Goal: Information Seeking & Learning: Learn about a topic

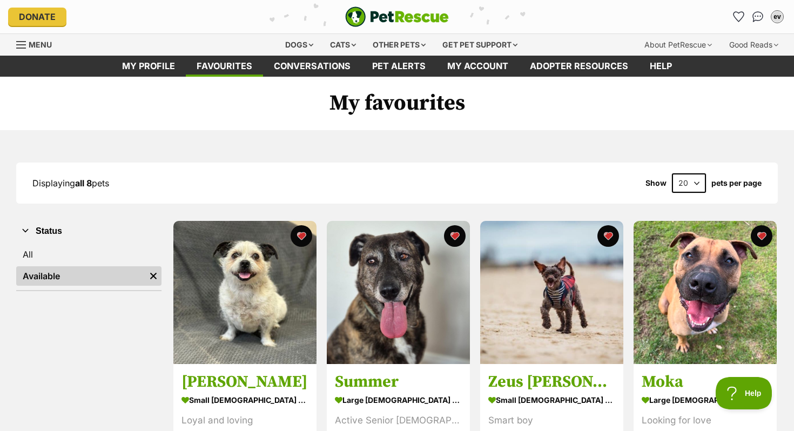
click at [66, 279] on link "Available" at bounding box center [80, 275] width 129 height 19
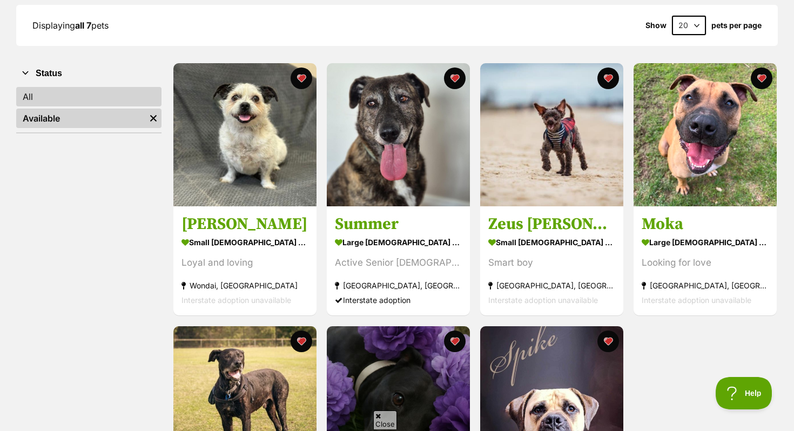
click at [96, 97] on link "All" at bounding box center [88, 96] width 145 height 19
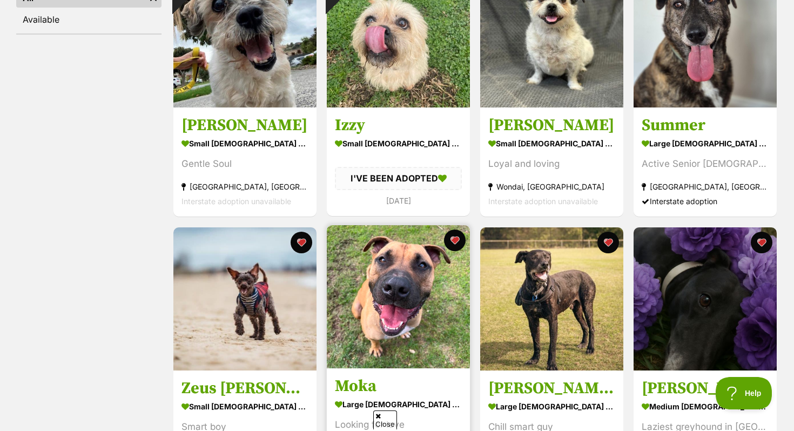
scroll to position [257, 0]
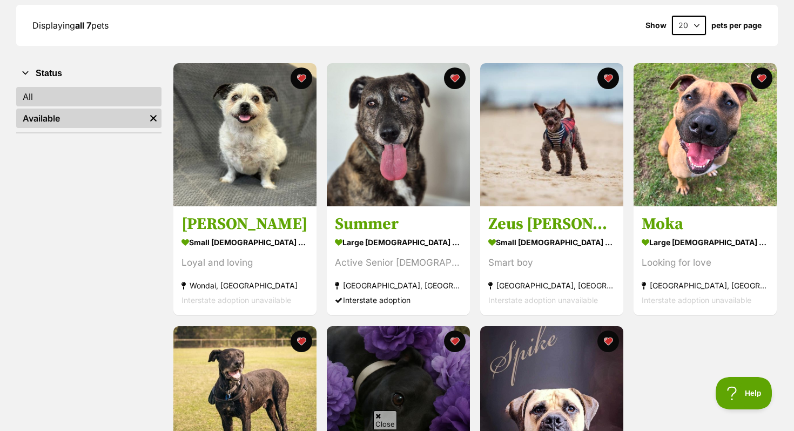
click at [60, 93] on link "All" at bounding box center [88, 96] width 145 height 19
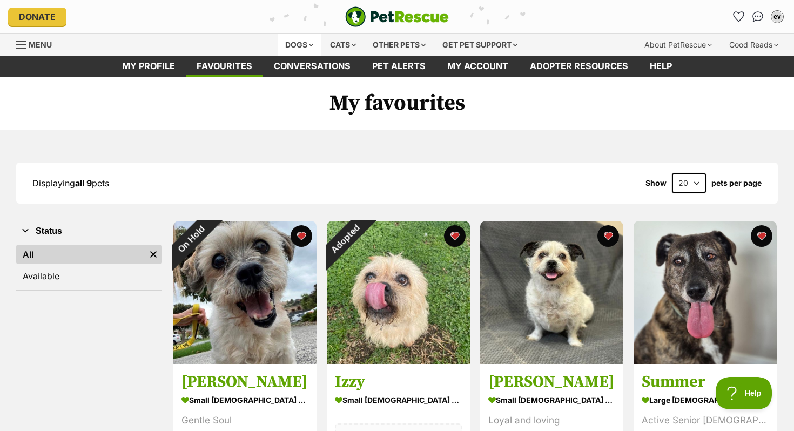
click at [298, 38] on div "Dogs" at bounding box center [299, 45] width 43 height 22
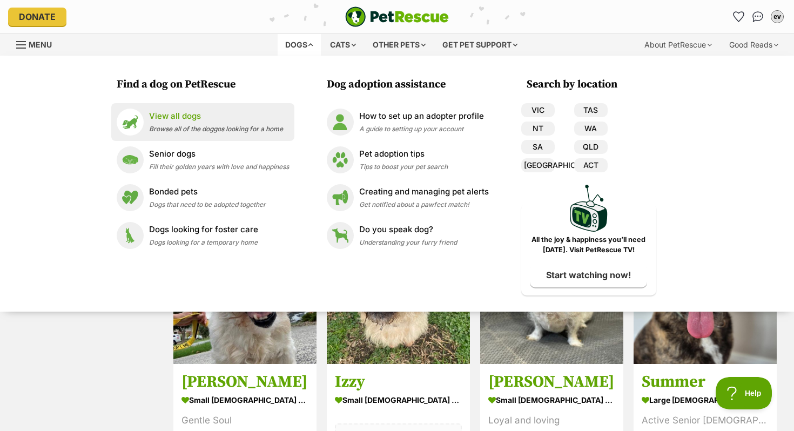
click at [238, 111] on p "View all dogs" at bounding box center [216, 116] width 134 height 12
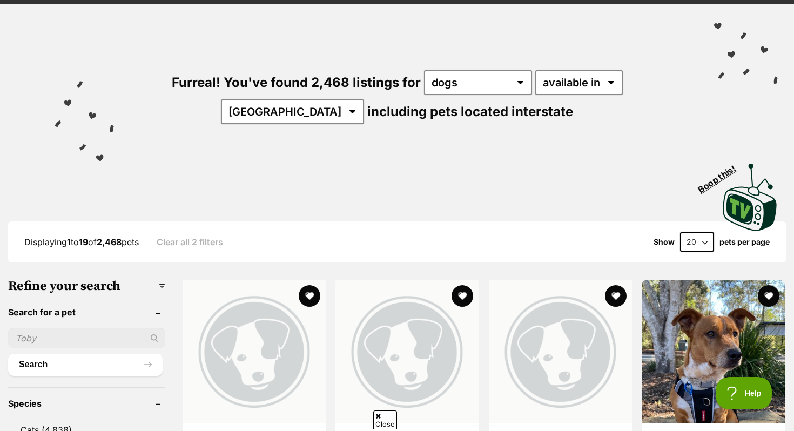
scroll to position [89, 0]
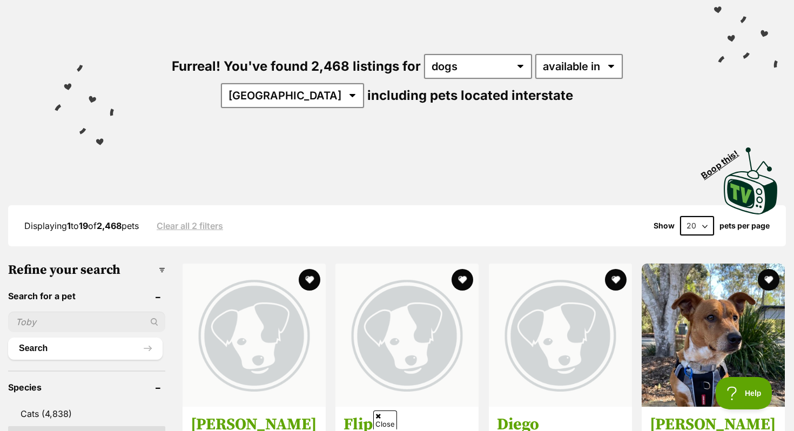
click at [95, 312] on input "text" at bounding box center [86, 322] width 157 height 21
type input "[PERSON_NAME]"
click at [8, 338] on button "Search" at bounding box center [85, 349] width 154 height 22
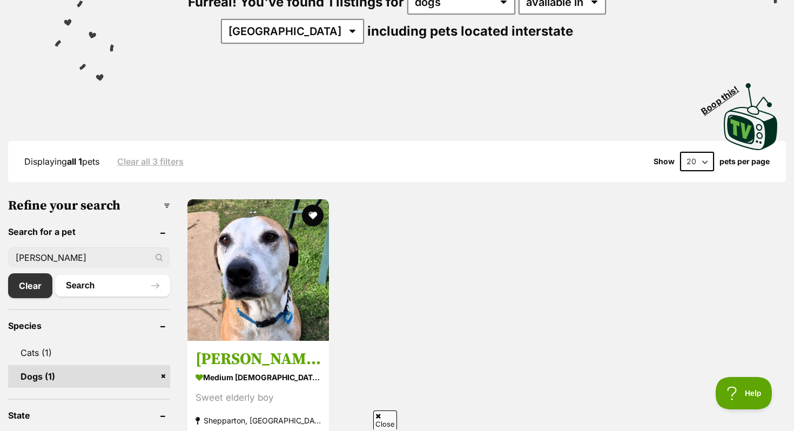
click at [120, 254] on input "ronnie" at bounding box center [89, 257] width 162 height 21
type input "r"
type input "eva"
click at [55, 275] on button "Search" at bounding box center [112, 286] width 115 height 22
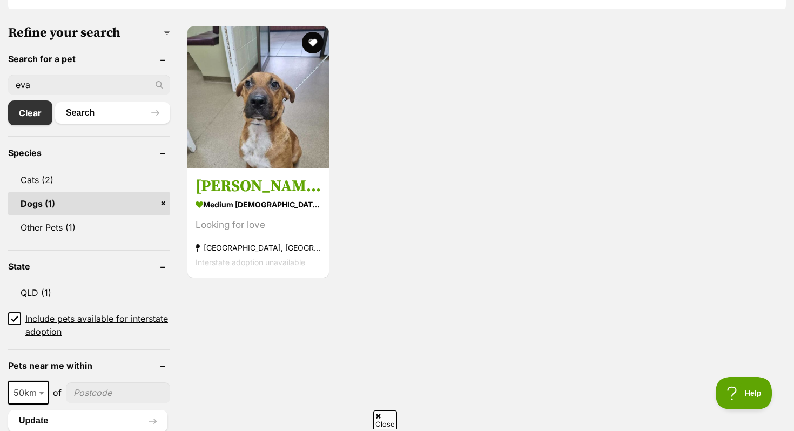
scroll to position [331, 0]
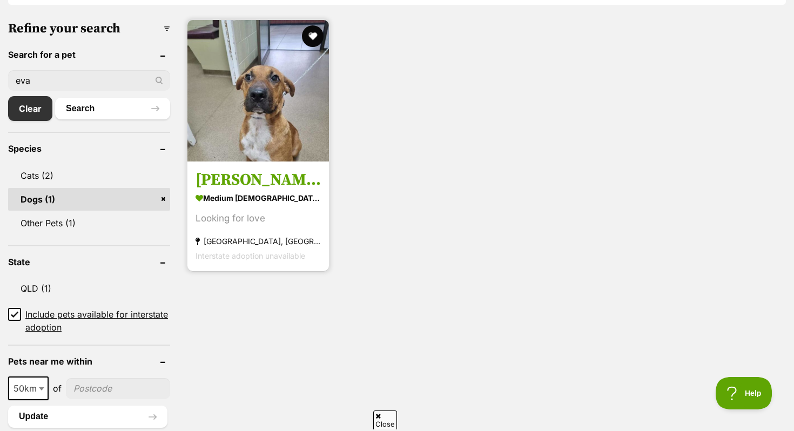
click at [250, 96] on img at bounding box center [258, 91] width 142 height 142
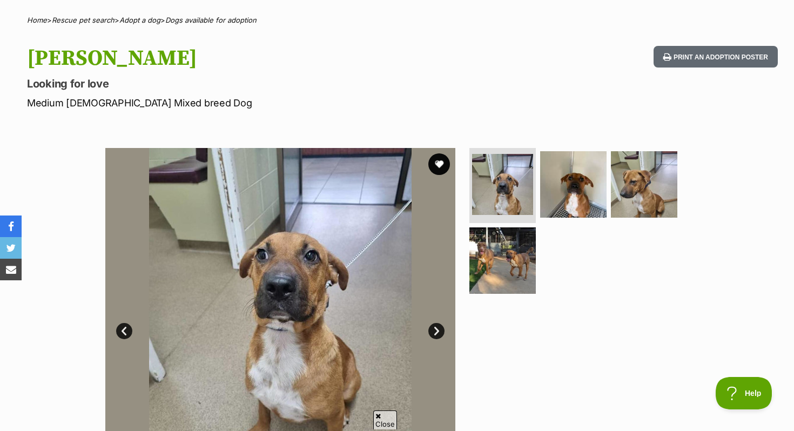
scroll to position [44, 0]
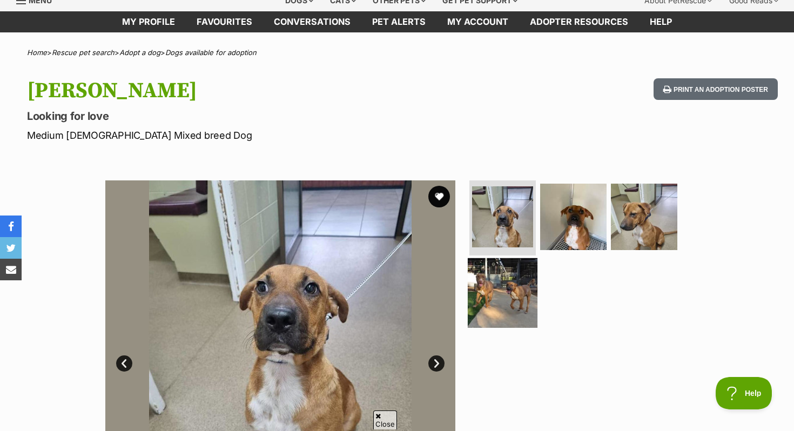
click at [480, 291] on img at bounding box center [503, 293] width 70 height 70
